Goal: Check status: Check status

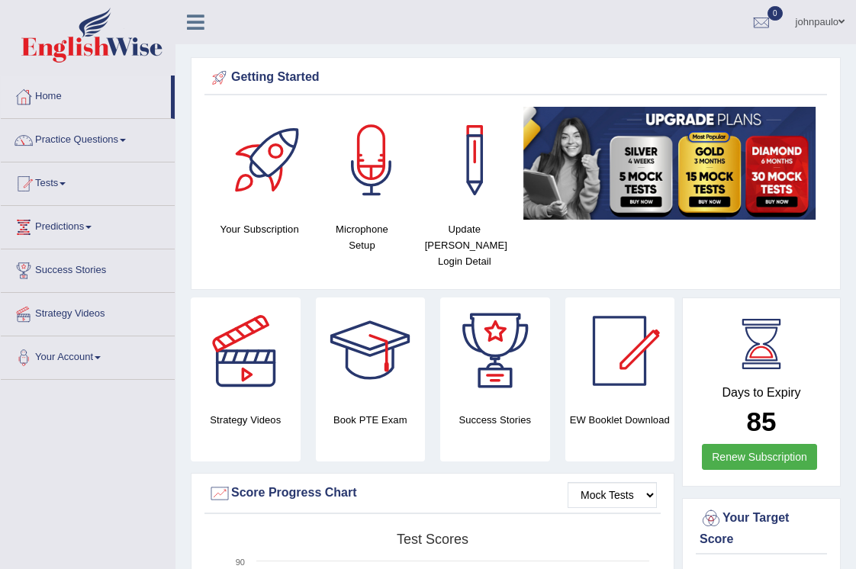
click at [126, 140] on span at bounding box center [123, 140] width 6 height 3
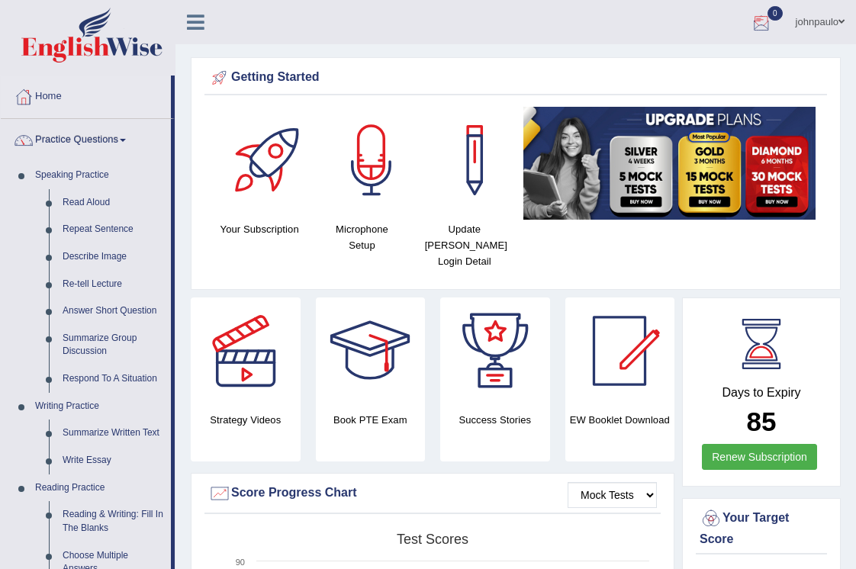
click at [756, 22] on div at bounding box center [761, 22] width 23 height 23
click at [688, 66] on strong "See All Alerts" at bounding box center [665, 64] width 68 height 12
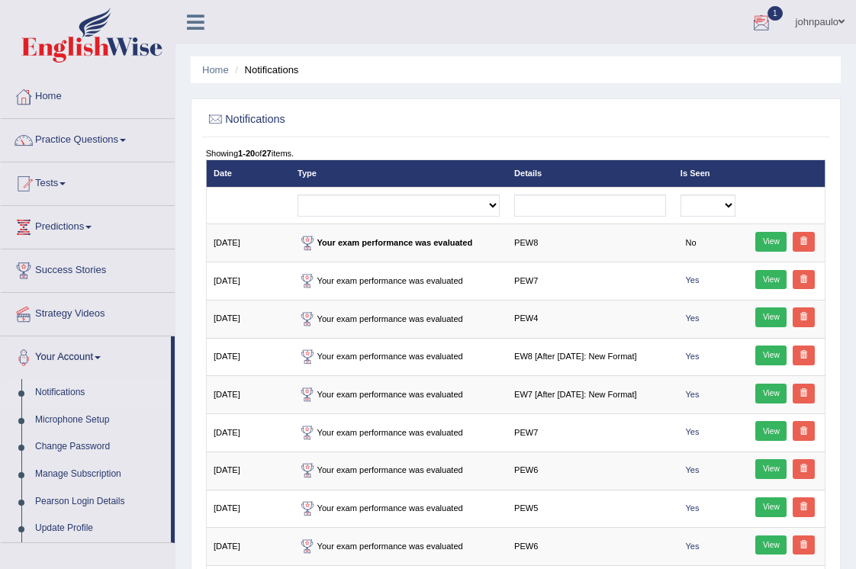
click at [762, 23] on div at bounding box center [761, 22] width 23 height 23
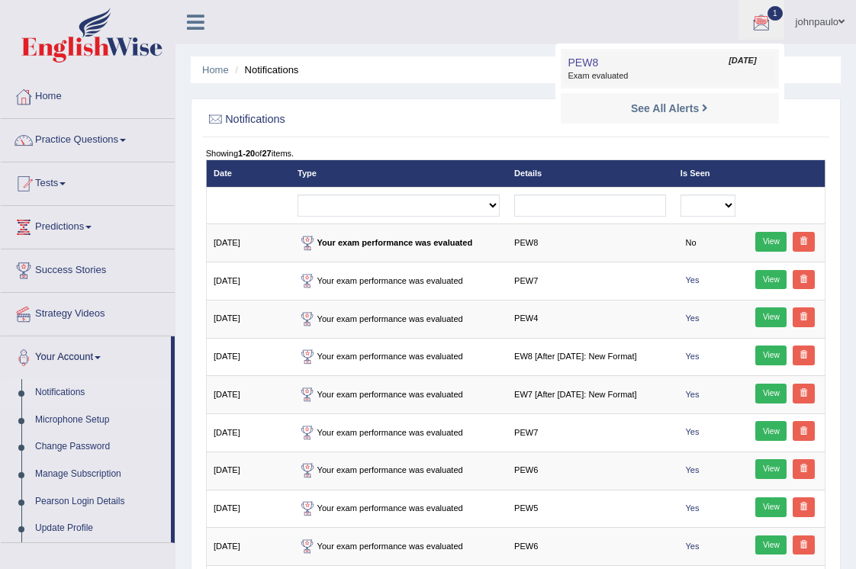
click at [662, 80] on span "Exam evaluated" at bounding box center [670, 76] width 203 height 12
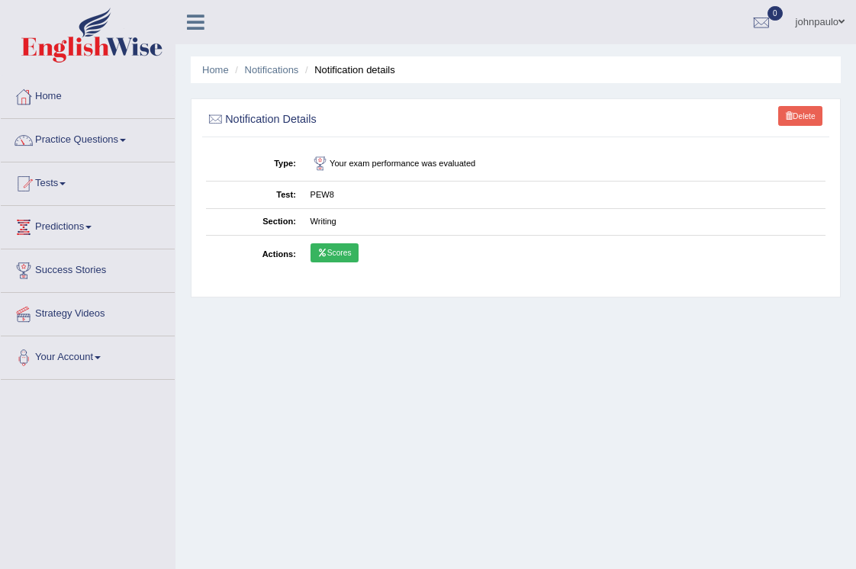
click at [340, 251] on link "Scores" at bounding box center [335, 253] width 48 height 20
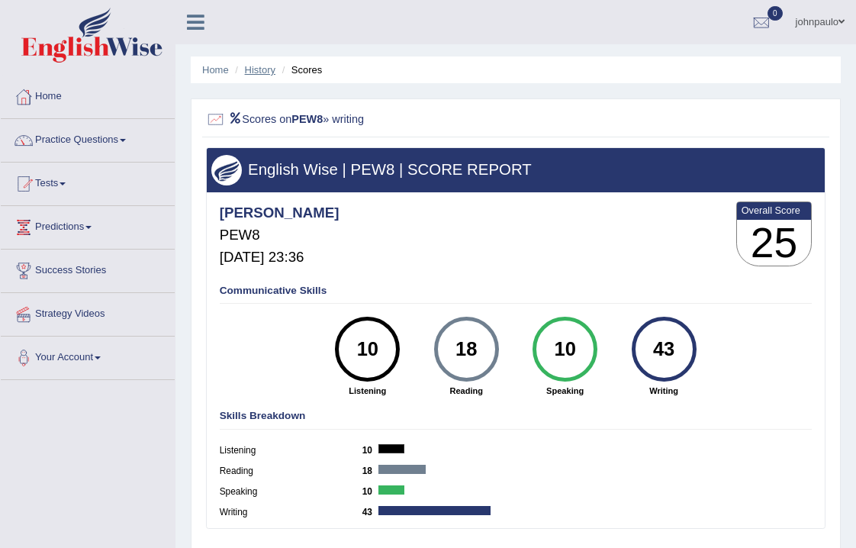
click at [259, 73] on link "History" at bounding box center [260, 69] width 31 height 11
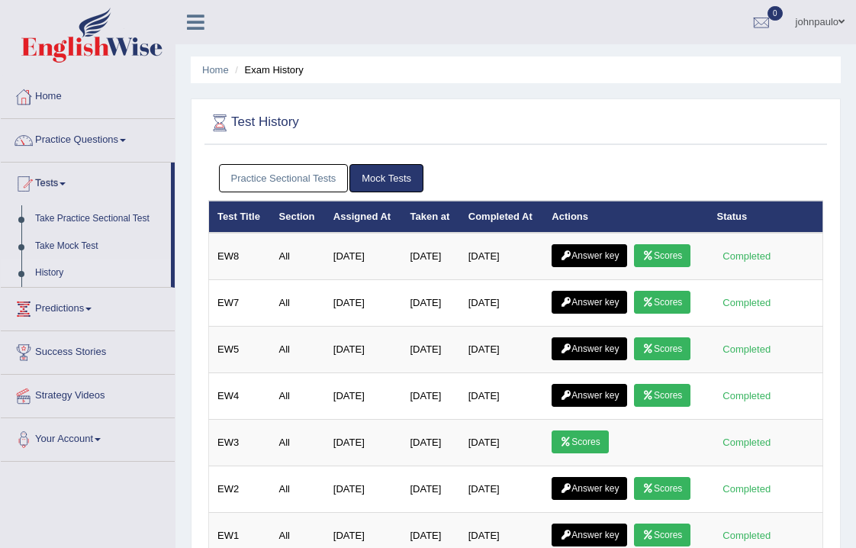
click at [287, 178] on link "Practice Sectional Tests" at bounding box center [284, 178] width 130 height 28
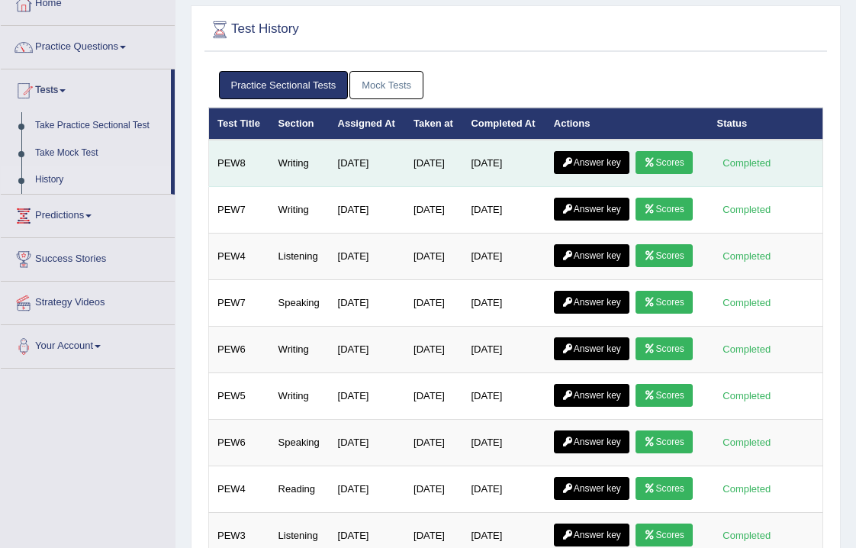
scroll to position [102, 0]
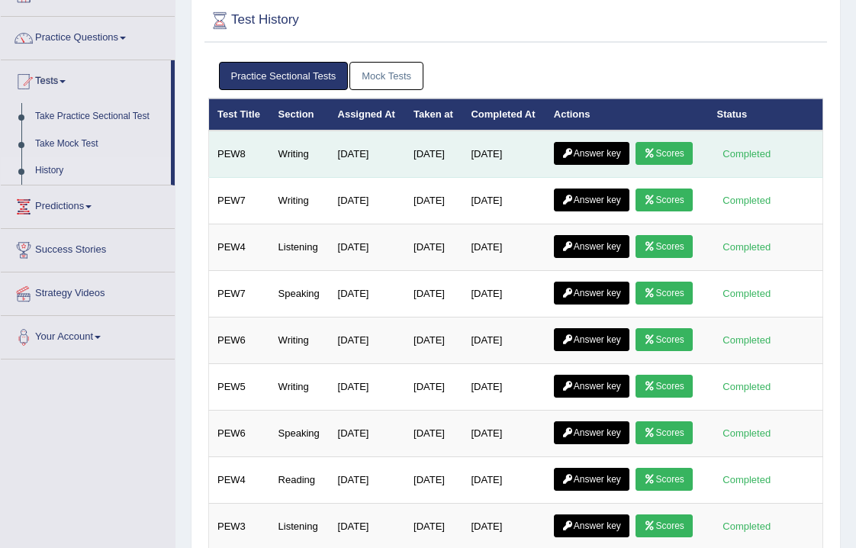
click at [615, 162] on link "Answer key" at bounding box center [592, 153] width 76 height 23
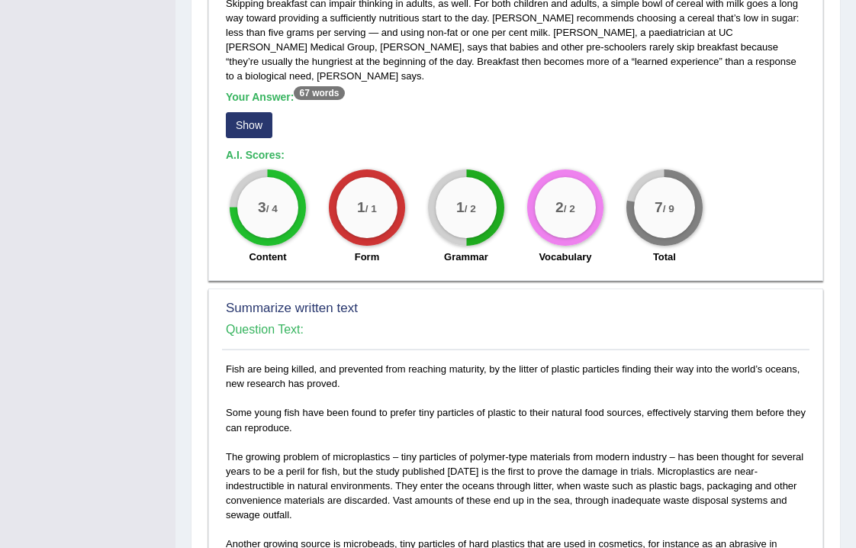
scroll to position [467, 0]
click at [254, 117] on button "Show" at bounding box center [249, 124] width 47 height 26
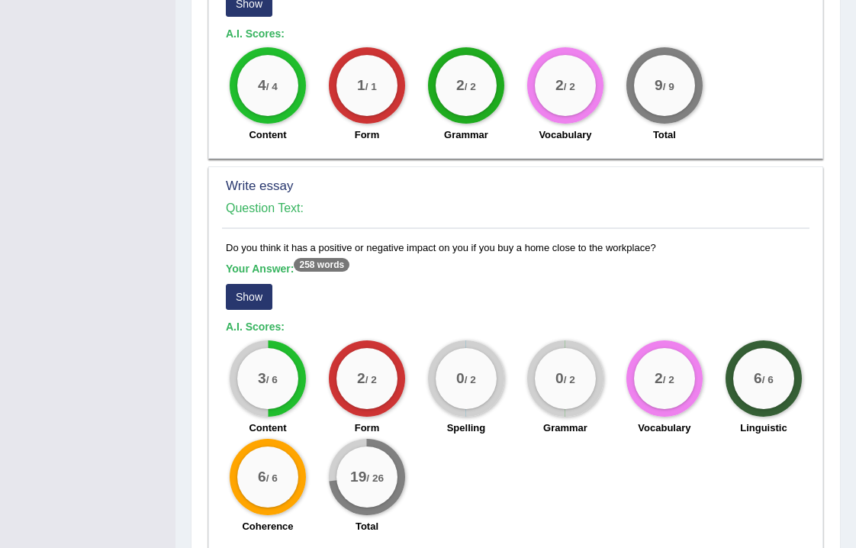
scroll to position [1181, 0]
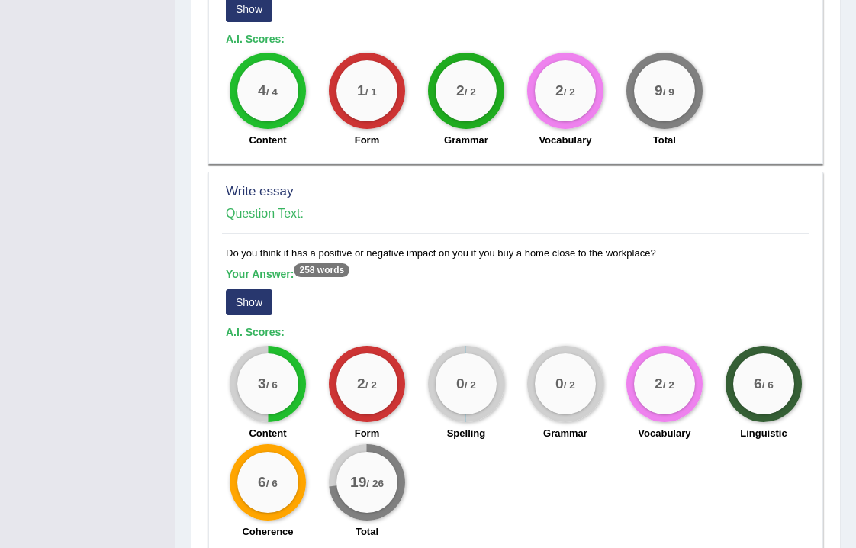
click at [255, 292] on button "Show" at bounding box center [249, 302] width 47 height 26
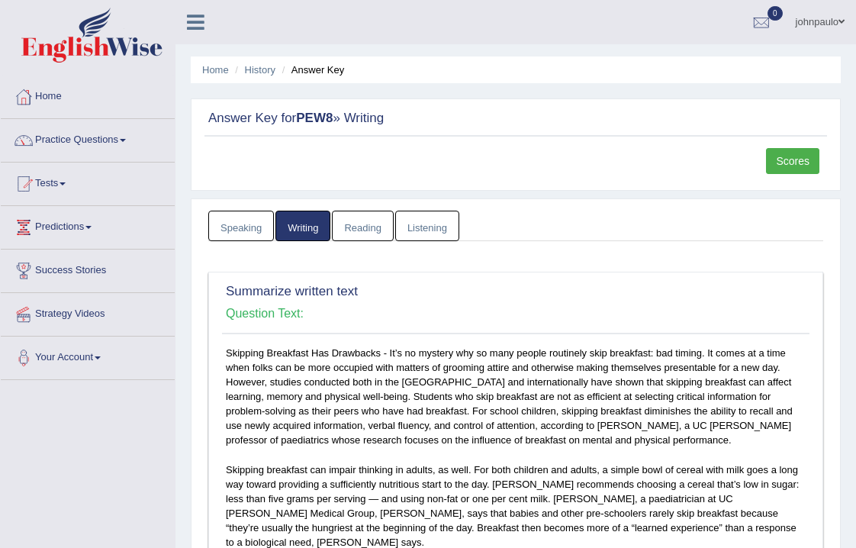
scroll to position [0, 0]
click at [798, 155] on link "Scores" at bounding box center [792, 161] width 53 height 26
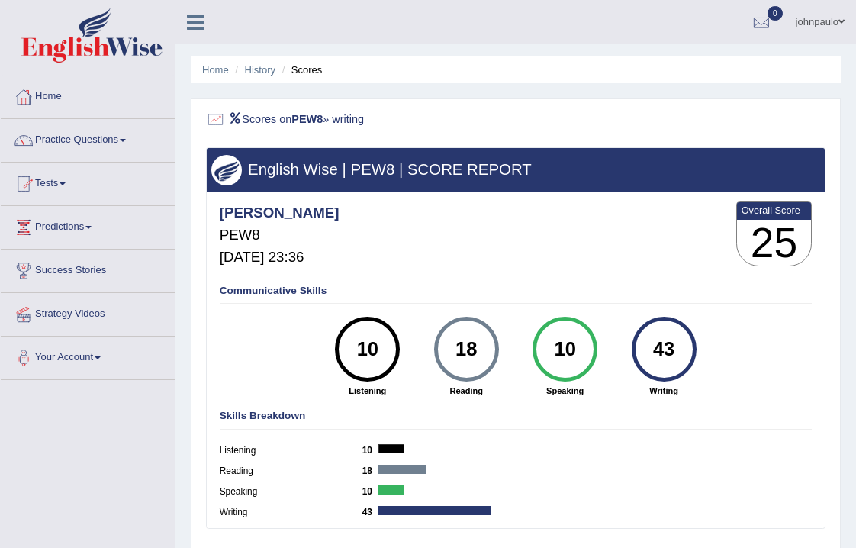
click at [842, 23] on span at bounding box center [842, 22] width 6 height 10
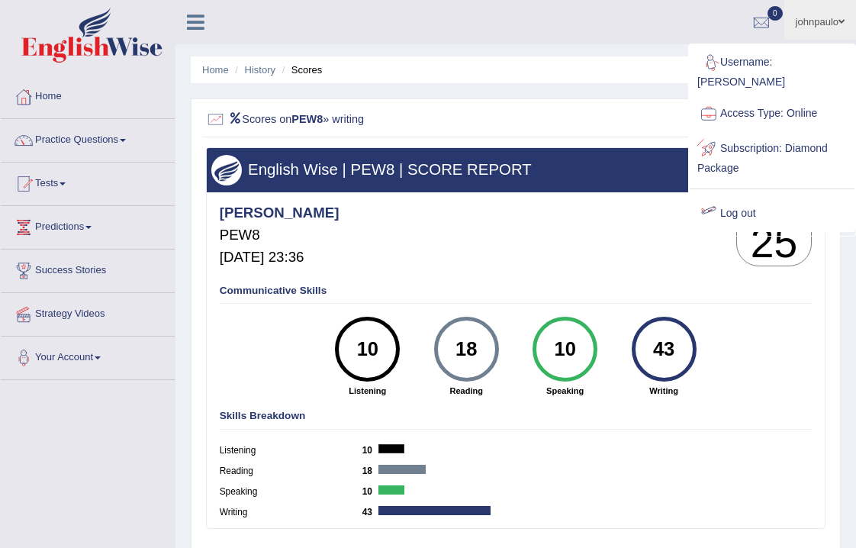
click at [742, 198] on link "Log out" at bounding box center [772, 213] width 165 height 35
